Goal: Transaction & Acquisition: Book appointment/travel/reservation

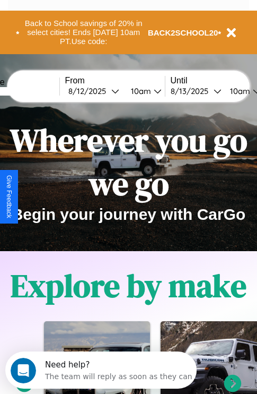
scroll to position [164, 0]
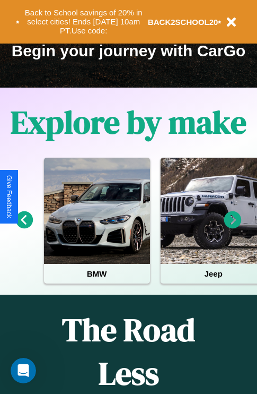
click at [233, 227] on icon at bounding box center [234, 220] width 18 height 18
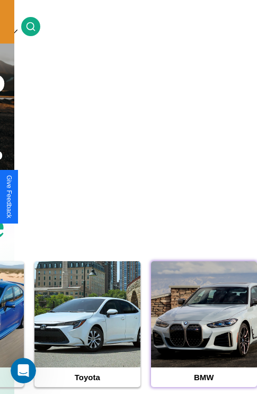
click at [204, 331] on div at bounding box center [204, 314] width 106 height 106
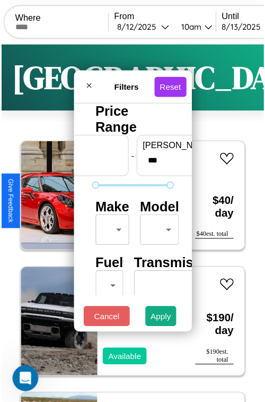
scroll to position [31, 0]
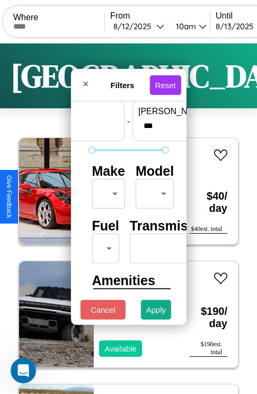
click at [107, 191] on body "CarGo Where From [DATE] 10am Until [DATE] 10am Become a Host Login Sign Up Dall…" at bounding box center [128, 219] width 257 height 438
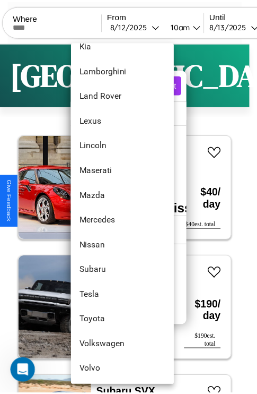
scroll to position [575, 0]
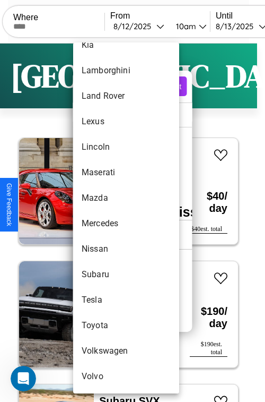
click at [106, 351] on li "Volkswagen" at bounding box center [126, 350] width 106 height 25
type input "**********"
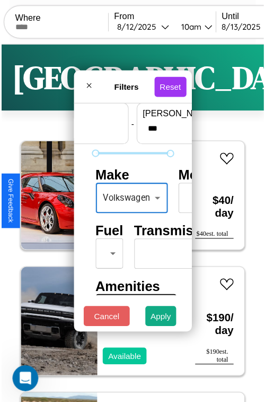
scroll to position [86, 33]
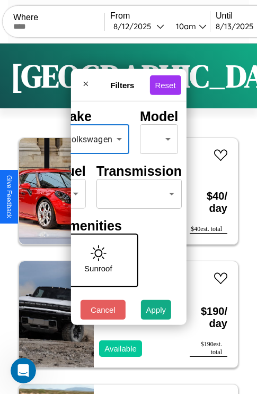
click at [137, 191] on body "CarGo Where From [DATE] 10am Until [DATE] 10am Become a Host Login Sign Up Dall…" at bounding box center [128, 219] width 257 height 438
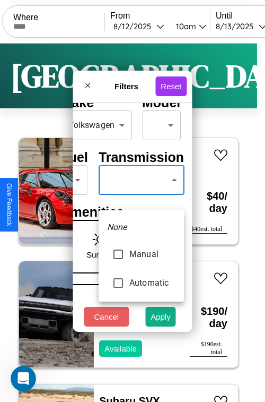
type input "*********"
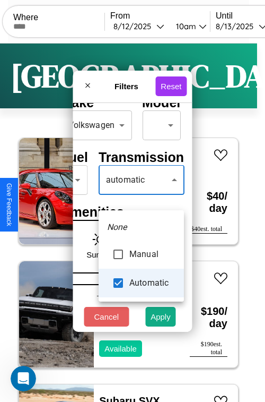
click at [141, 195] on div at bounding box center [132, 201] width 265 height 402
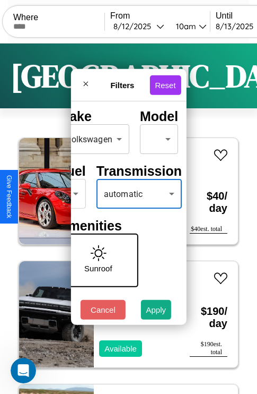
click at [157, 312] on button "Apply" at bounding box center [156, 310] width 31 height 20
